Goal: Task Accomplishment & Management: Manage account settings

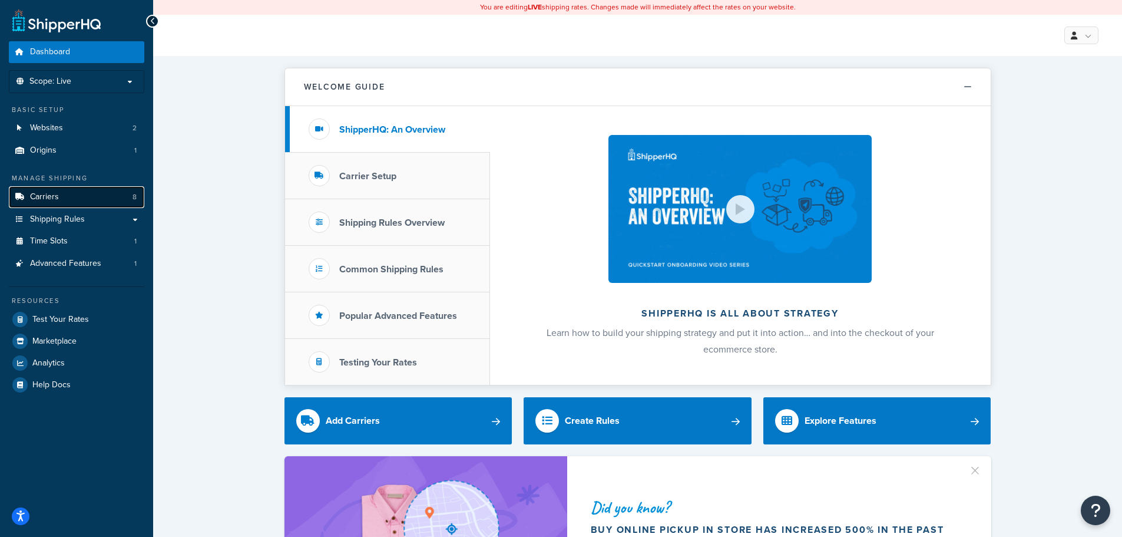
click at [57, 198] on span "Carriers" at bounding box center [44, 197] width 29 height 10
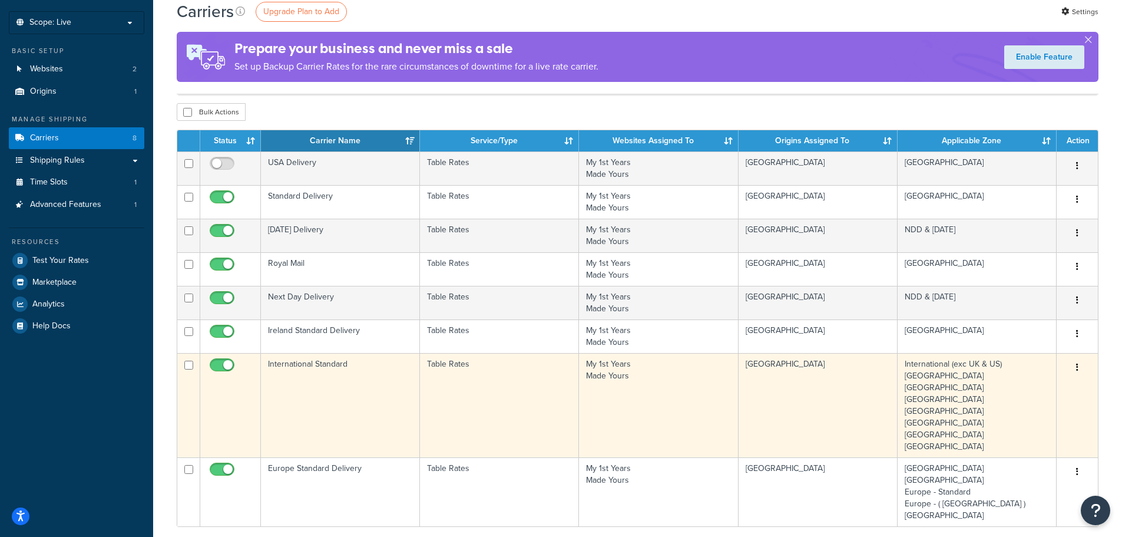
scroll to position [118, 0]
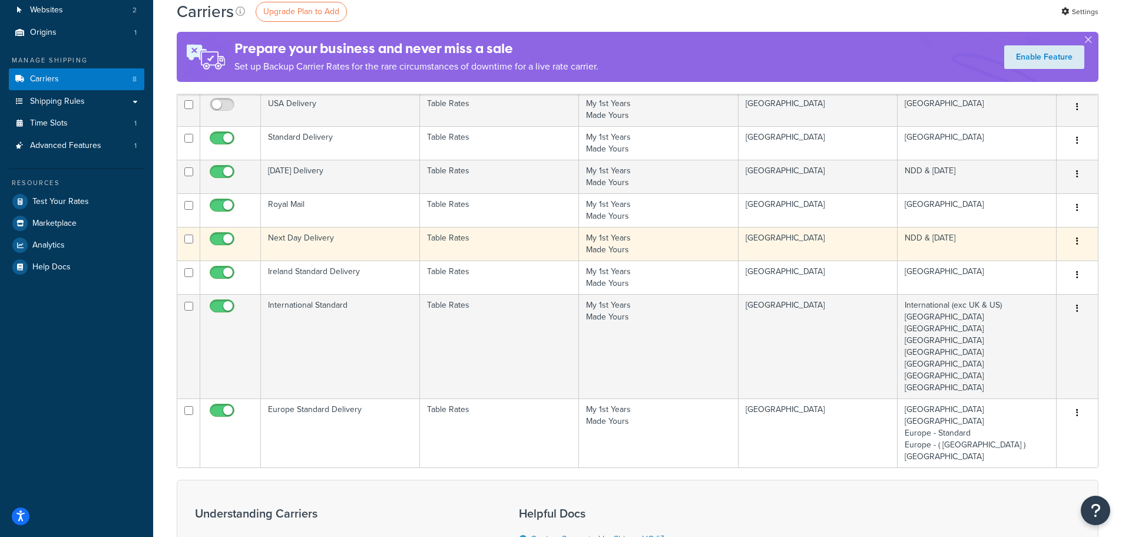
click at [320, 240] on td "Next Day Delivery" at bounding box center [340, 244] width 159 height 34
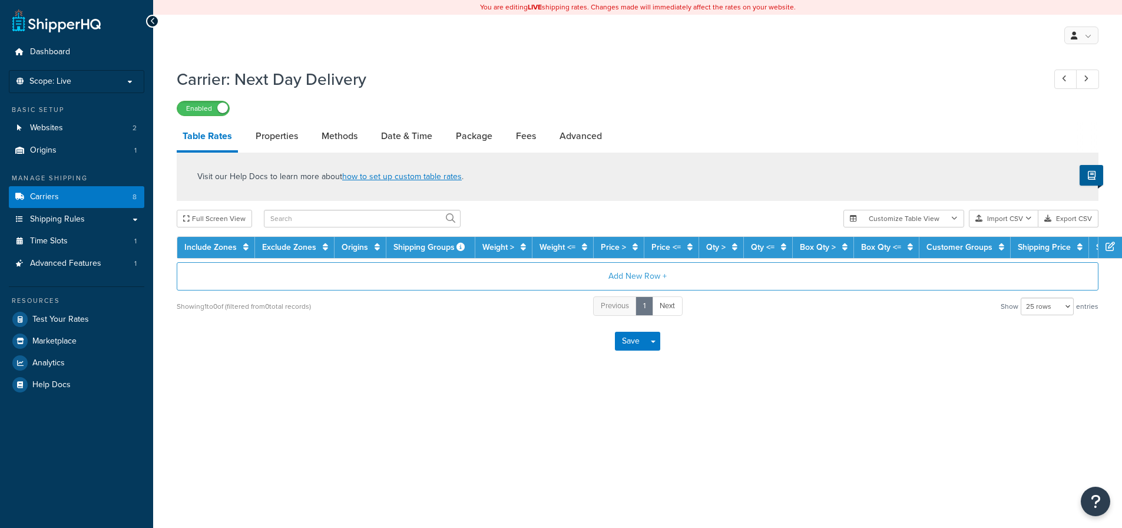
select select "25"
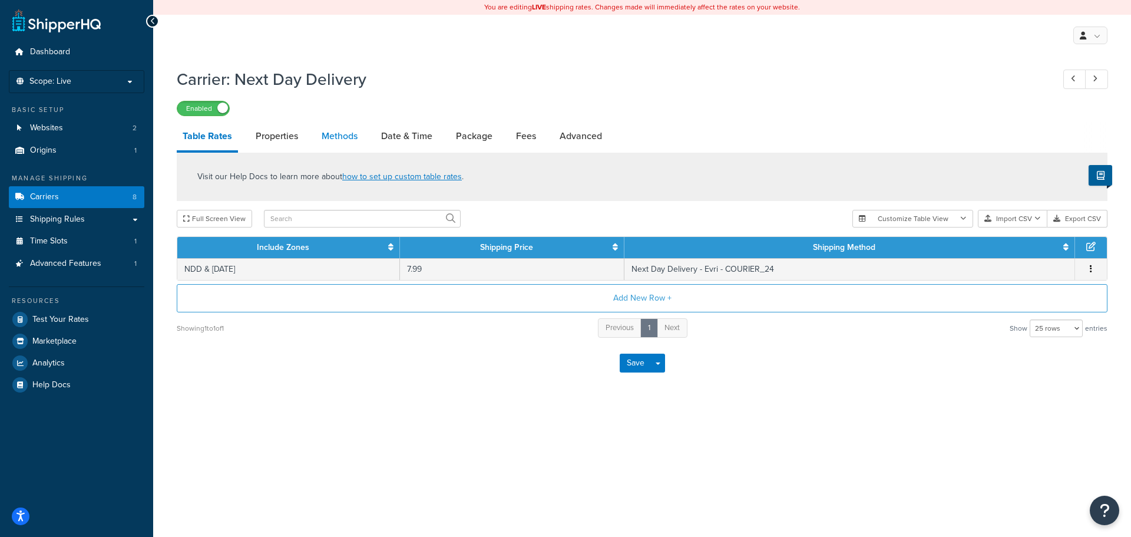
click at [347, 134] on link "Methods" at bounding box center [340, 136] width 48 height 28
select select "25"
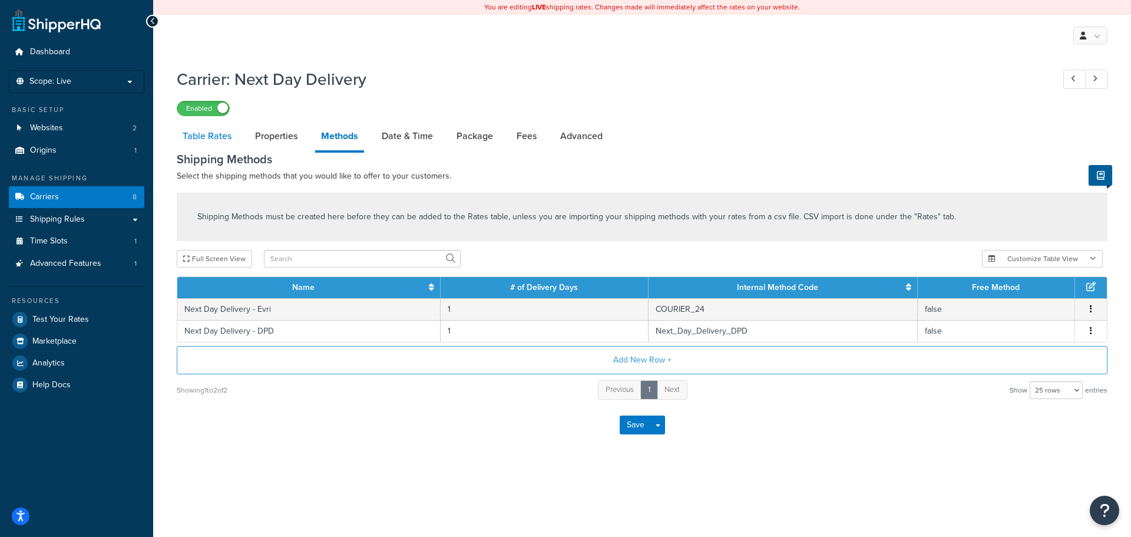
click at [214, 134] on link "Table Rates" at bounding box center [207, 136] width 61 height 28
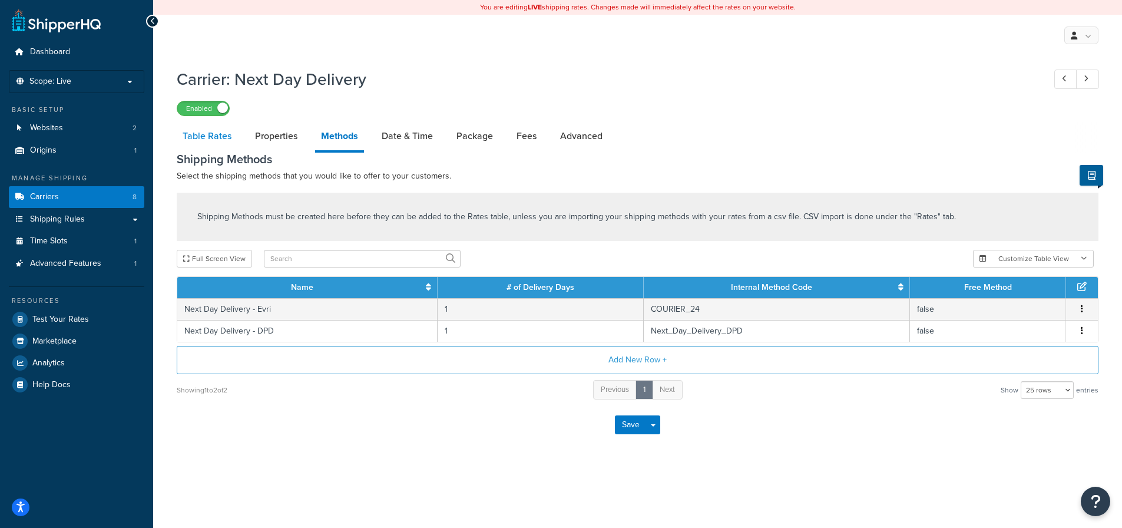
select select "25"
